Goal: Complete application form

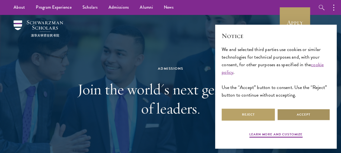
click at [304, 113] on button "Accept" at bounding box center [303, 115] width 53 height 12
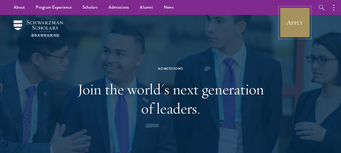
click at [293, 26] on link "Apply" at bounding box center [295, 22] width 30 height 30
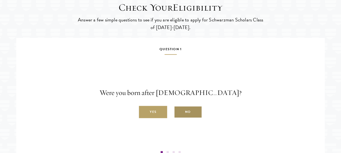
click at [182, 118] on label "No" at bounding box center [188, 112] width 28 height 12
click at [179, 112] on input "No" at bounding box center [176, 109] width 5 height 5
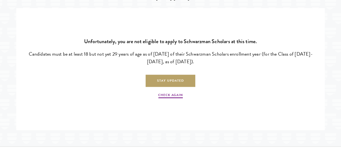
scroll to position [903, 0]
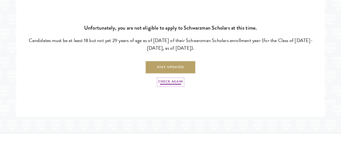
click at [169, 86] on link "Check Again" at bounding box center [170, 82] width 24 height 7
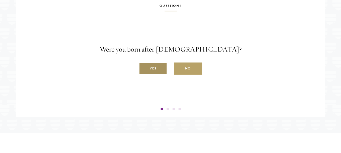
click at [157, 75] on label "Yes" at bounding box center [153, 69] width 28 height 12
click at [144, 68] on input "Yes" at bounding box center [141, 65] width 5 height 5
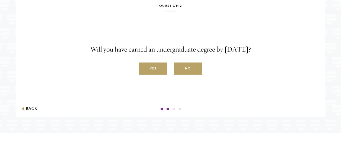
click at [157, 75] on label "Yes" at bounding box center [153, 69] width 28 height 12
click at [144, 68] on input "Yes" at bounding box center [141, 65] width 5 height 5
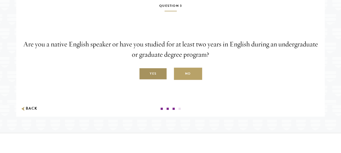
click at [157, 80] on label "Yes" at bounding box center [153, 74] width 28 height 12
click at [144, 73] on input "Yes" at bounding box center [141, 70] width 5 height 5
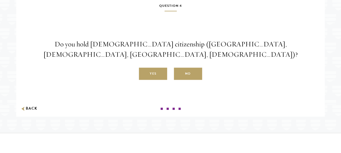
click at [169, 75] on div "Do you hold Chinese citizenship (Chinese mainland, Hong Kong, Macau, Taiwan)? Y…" at bounding box center [170, 59] width 301 height 41
click at [159, 80] on label "Yes" at bounding box center [153, 74] width 28 height 12
click at [144, 73] on input "Yes" at bounding box center [141, 70] width 5 height 5
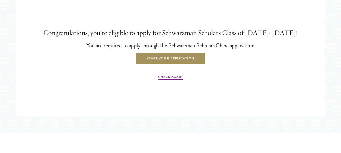
click at [165, 65] on link "Start Your Application" at bounding box center [170, 59] width 70 height 12
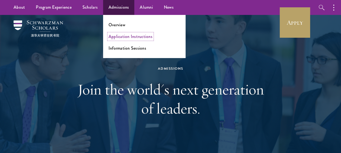
click at [119, 33] on link "Application Instructions" at bounding box center [131, 36] width 44 height 6
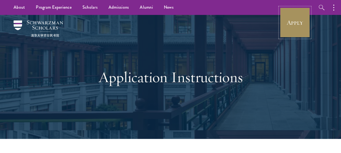
click at [304, 20] on link "Apply" at bounding box center [295, 22] width 30 height 30
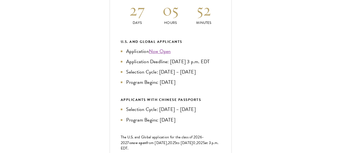
scroll to position [250, 0]
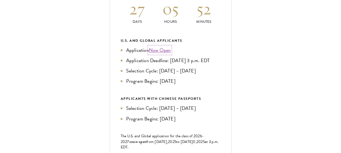
click at [159, 54] on link "Now Open" at bounding box center [160, 49] width 22 height 7
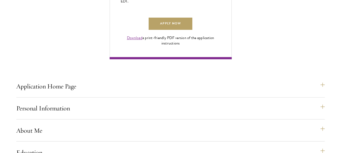
scroll to position [402, 0]
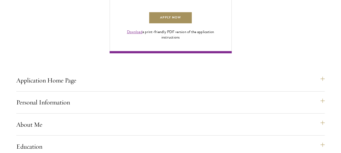
click at [170, 24] on link "Apply Now" at bounding box center [170, 18] width 43 height 12
